Goal: Check status

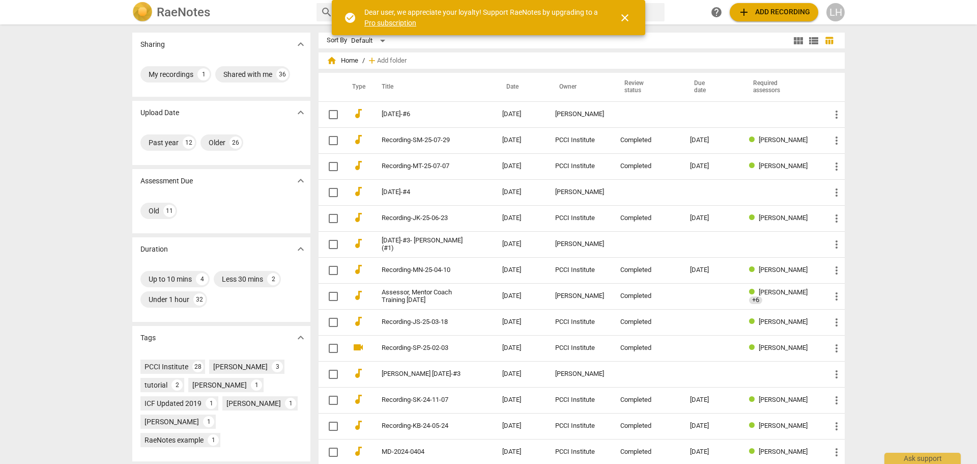
click at [665, 295] on div "Completed" at bounding box center [646, 296] width 53 height 8
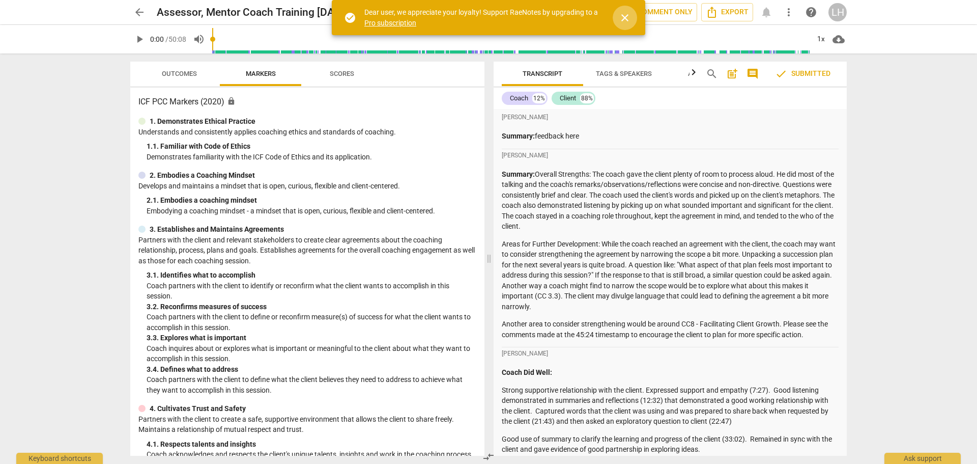
click at [626, 20] on span "close" at bounding box center [625, 18] width 12 height 12
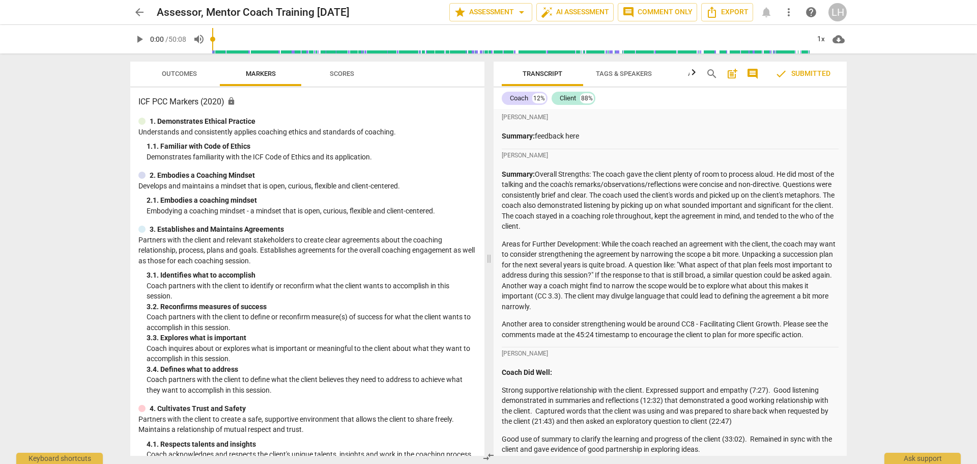
click at [176, 77] on span "Outcomes" at bounding box center [180, 74] width 60 height 14
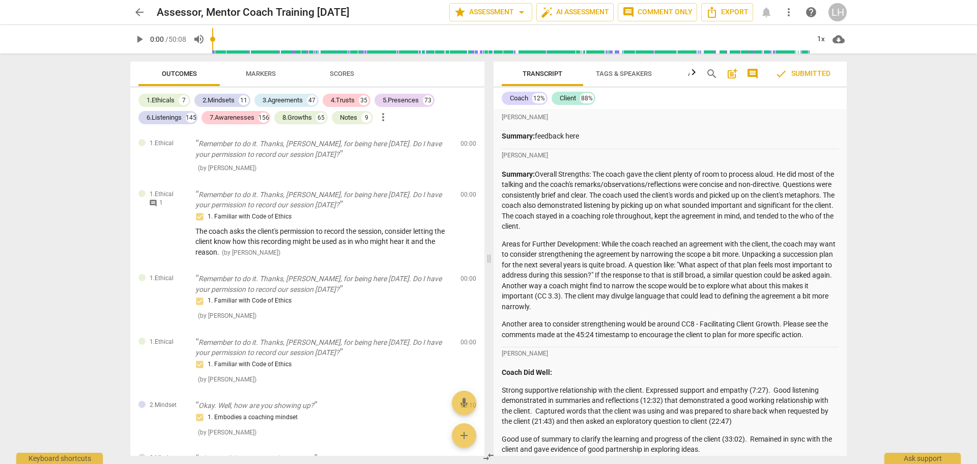
click at [138, 14] on span "arrow_back" at bounding box center [139, 12] width 12 height 12
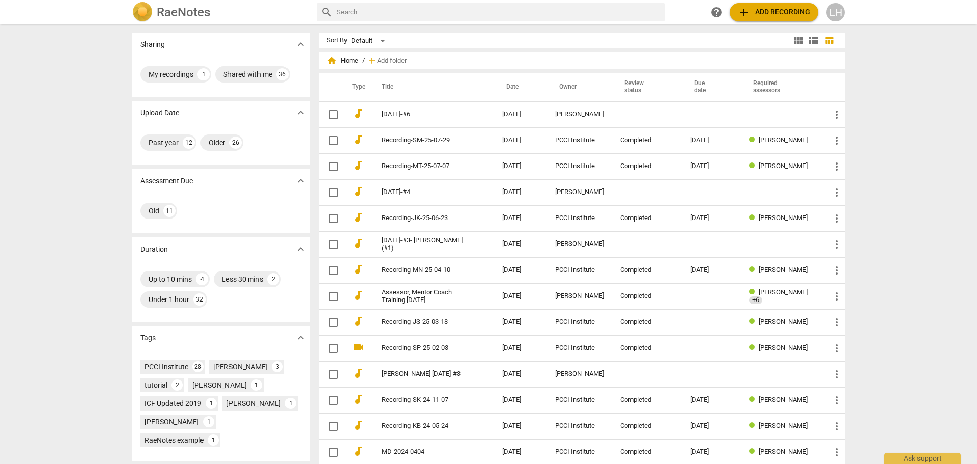
click at [650, 372] on td at bounding box center [647, 374] width 70 height 26
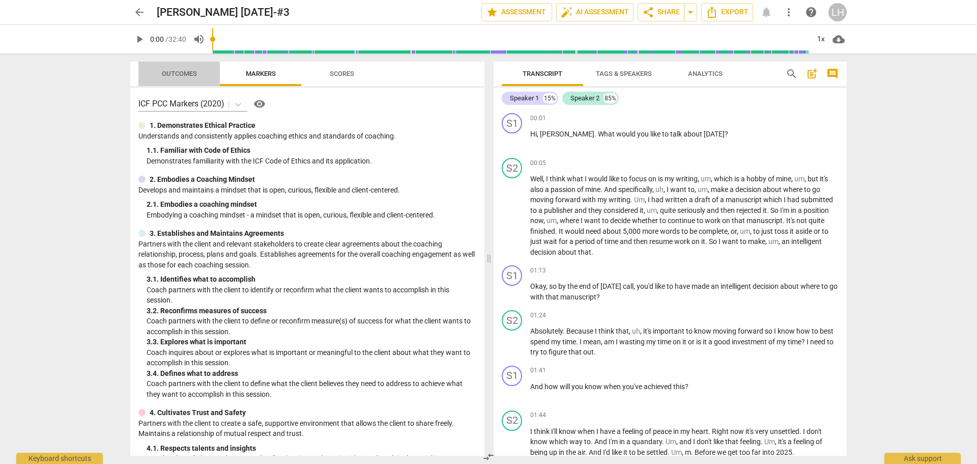
click at [165, 77] on span "Outcomes" at bounding box center [179, 74] width 35 height 8
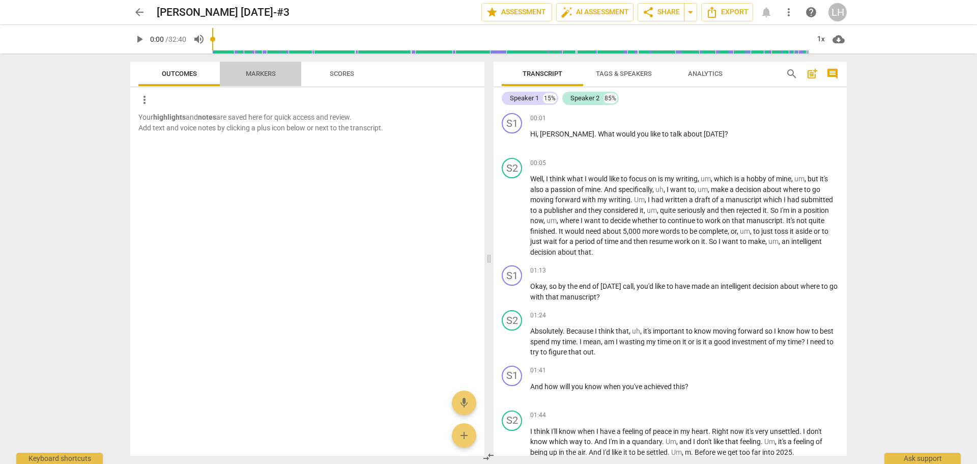
click at [268, 83] on button "Markers" at bounding box center [260, 74] width 81 height 24
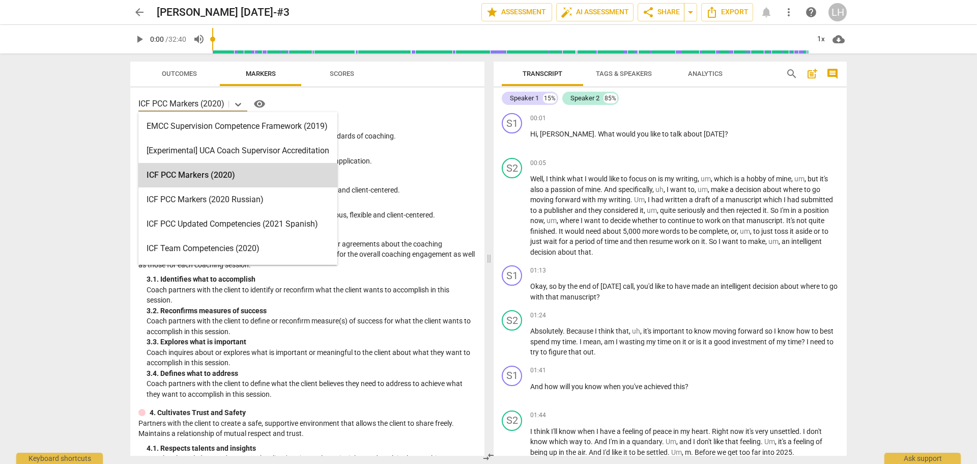
click at [240, 102] on icon at bounding box center [238, 104] width 10 height 10
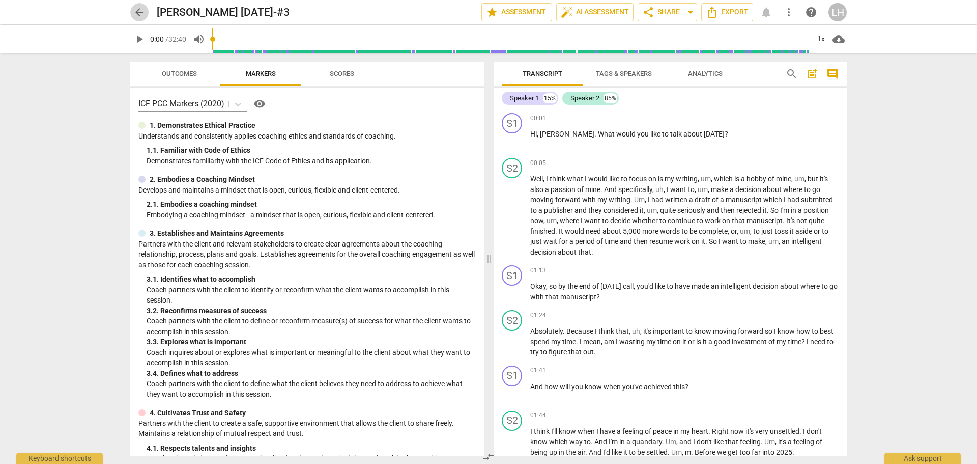
click at [138, 15] on span "arrow_back" at bounding box center [139, 12] width 12 height 12
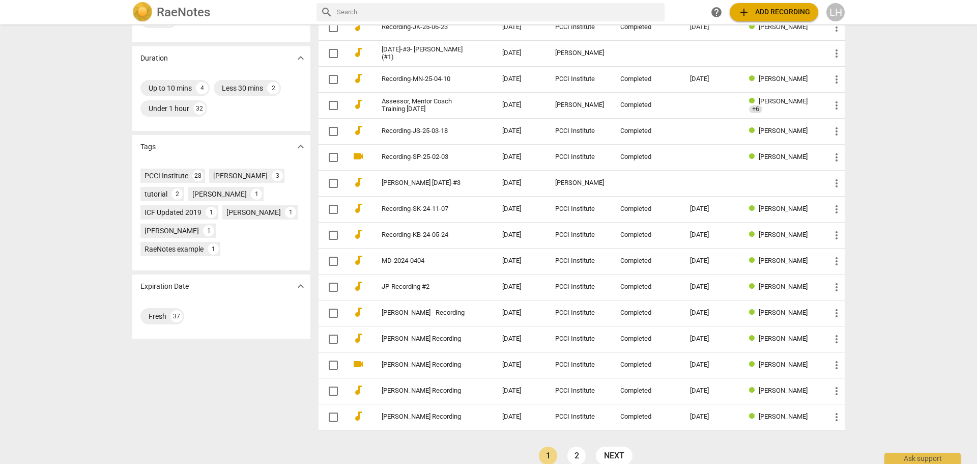
scroll to position [204, 0]
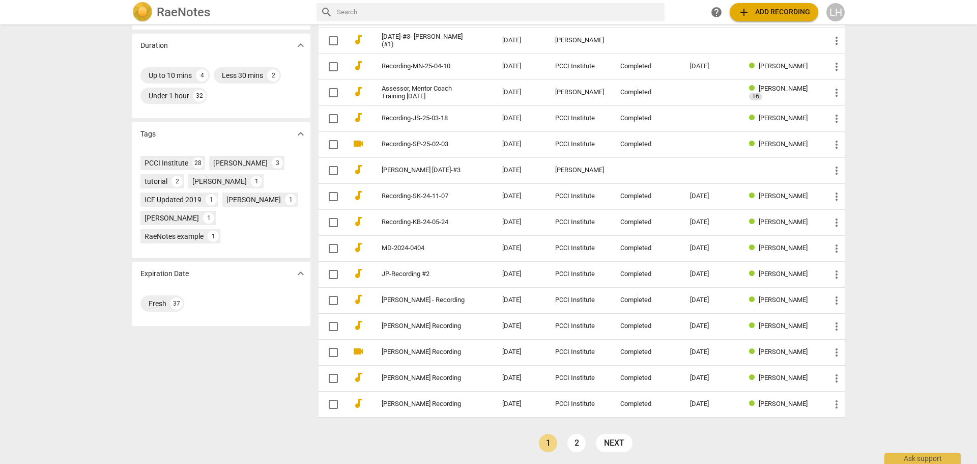
click at [464, 326] on td "[PERSON_NAME] Recording" at bounding box center [431, 326] width 125 height 26
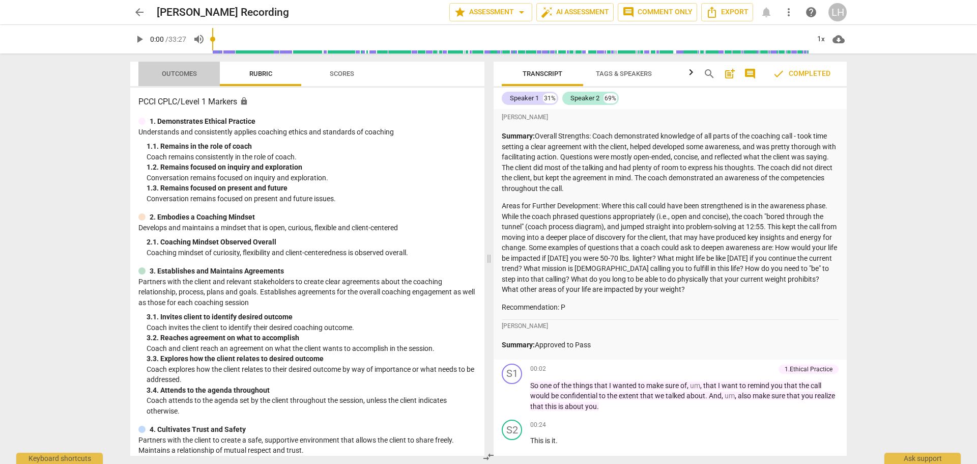
click at [184, 70] on span "Outcomes" at bounding box center [179, 74] width 35 height 8
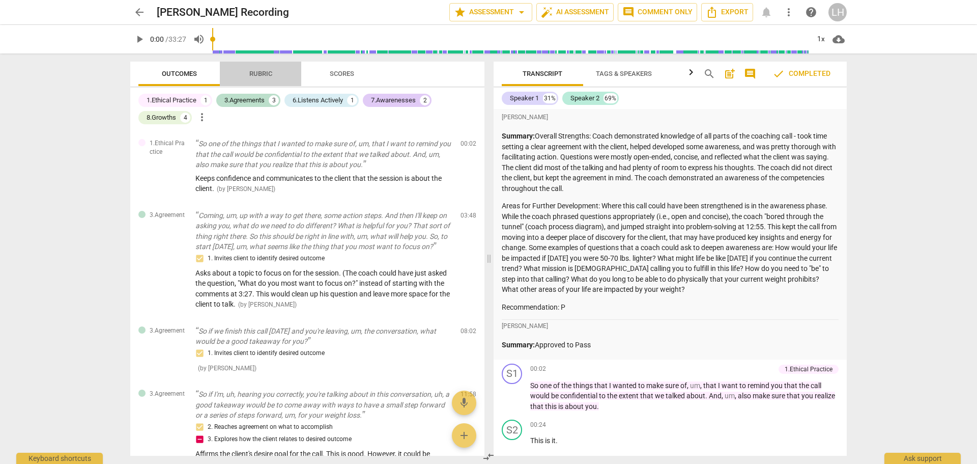
click at [257, 80] on span "Rubric" at bounding box center [260, 74] width 47 height 14
